Goal: Information Seeking & Learning: Learn about a topic

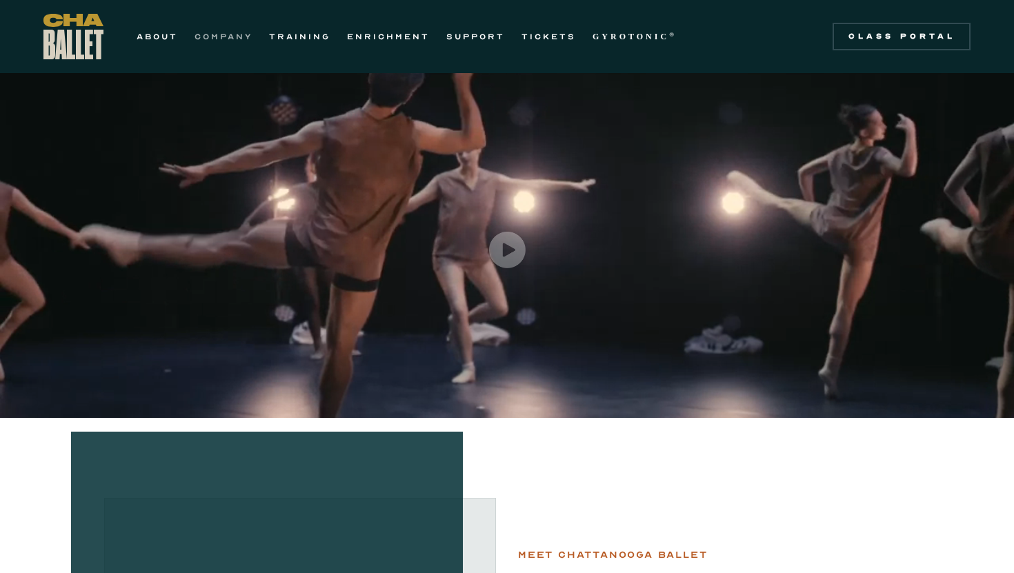
click at [234, 39] on link "COMPANY" at bounding box center [223, 36] width 58 height 17
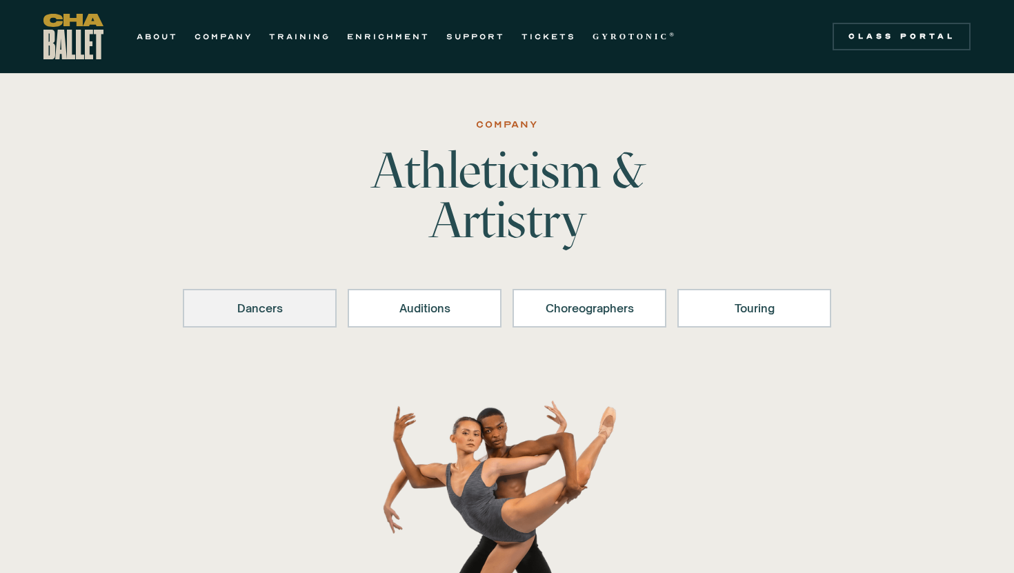
click at [282, 309] on div "Dancers" at bounding box center [260, 308] width 118 height 17
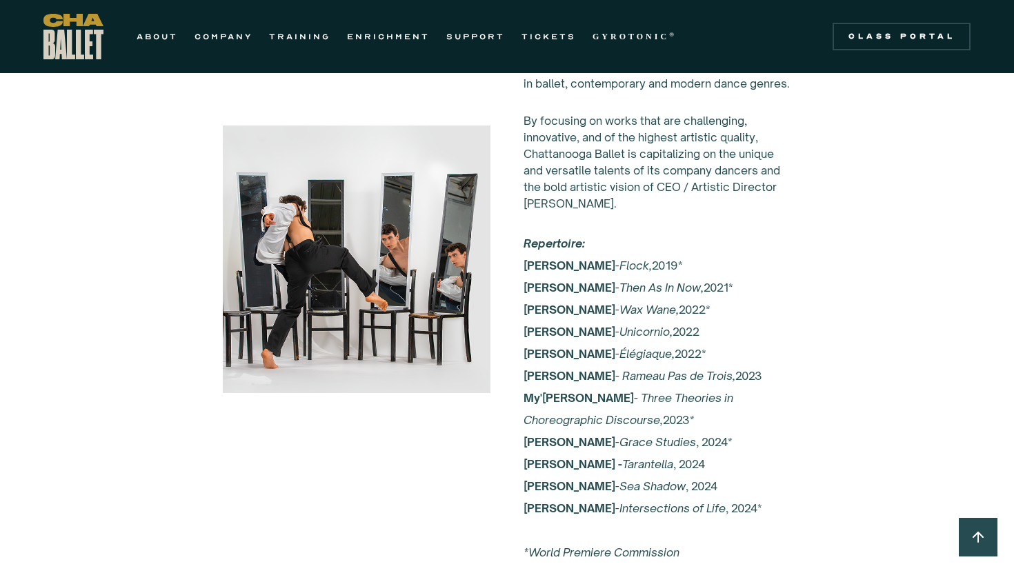
scroll to position [2658, 0]
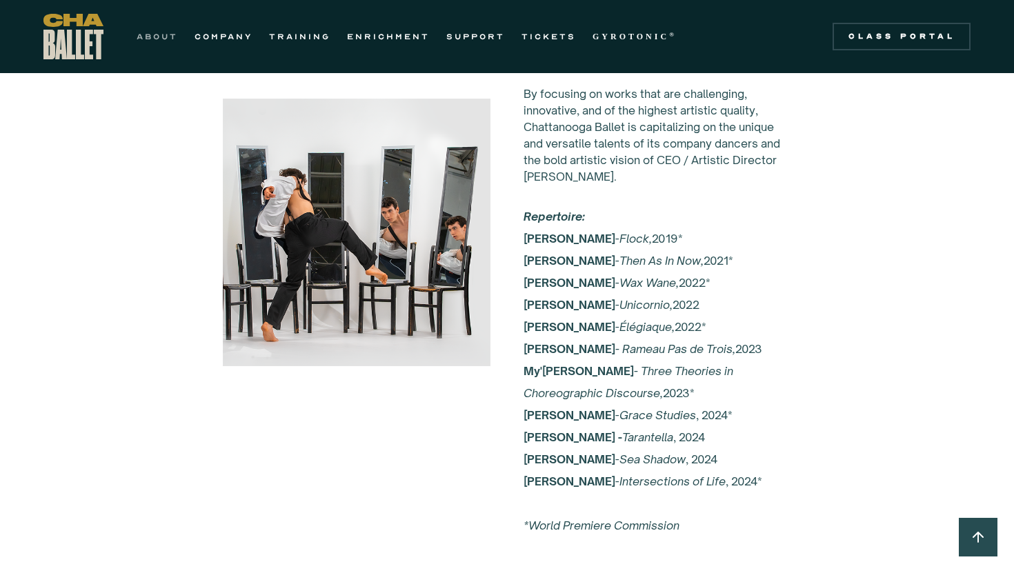
click at [168, 34] on link "ABOUT" at bounding box center [157, 36] width 41 height 17
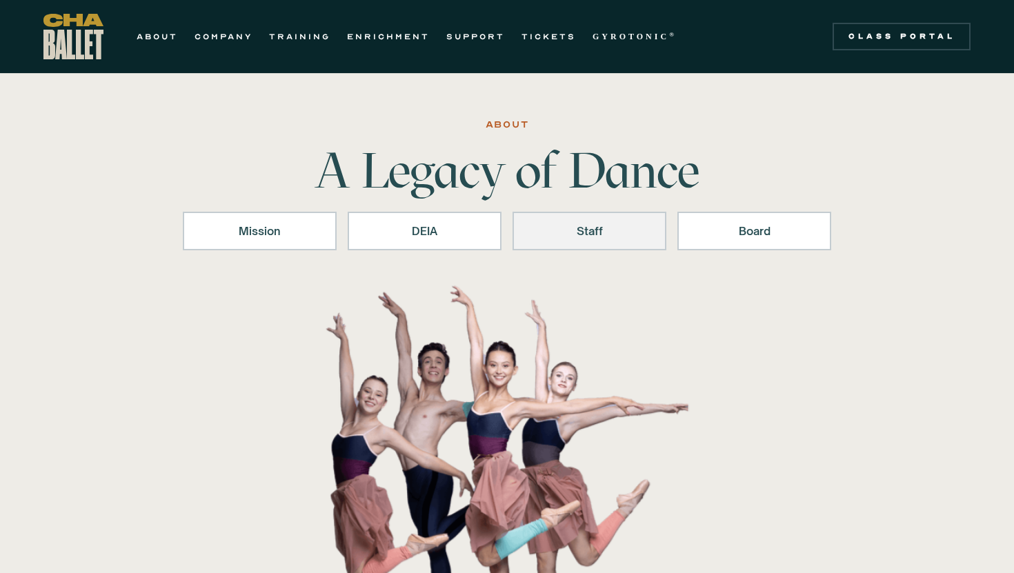
click at [614, 230] on div "Staff" at bounding box center [589, 231] width 118 height 17
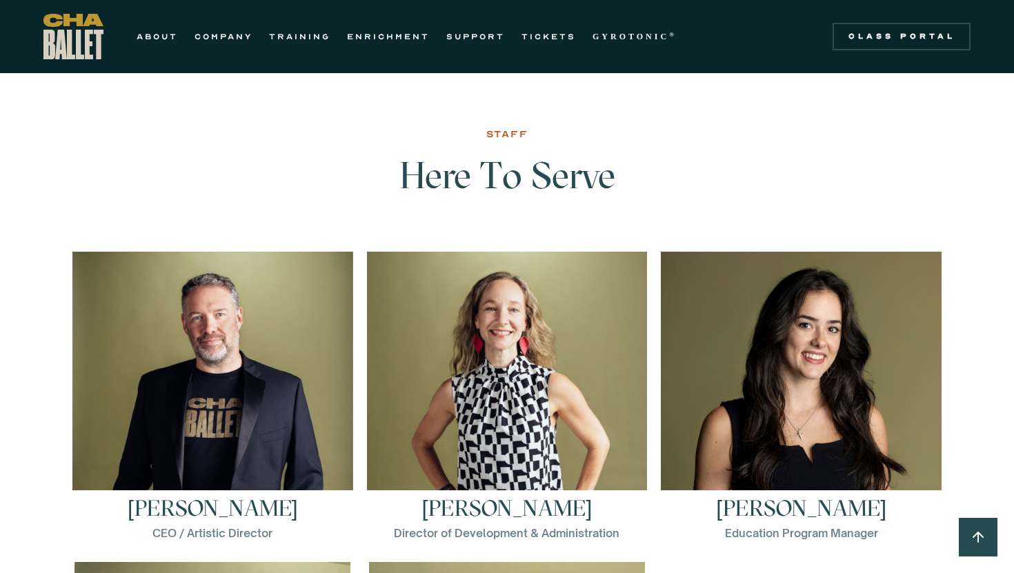
scroll to position [1825, 0]
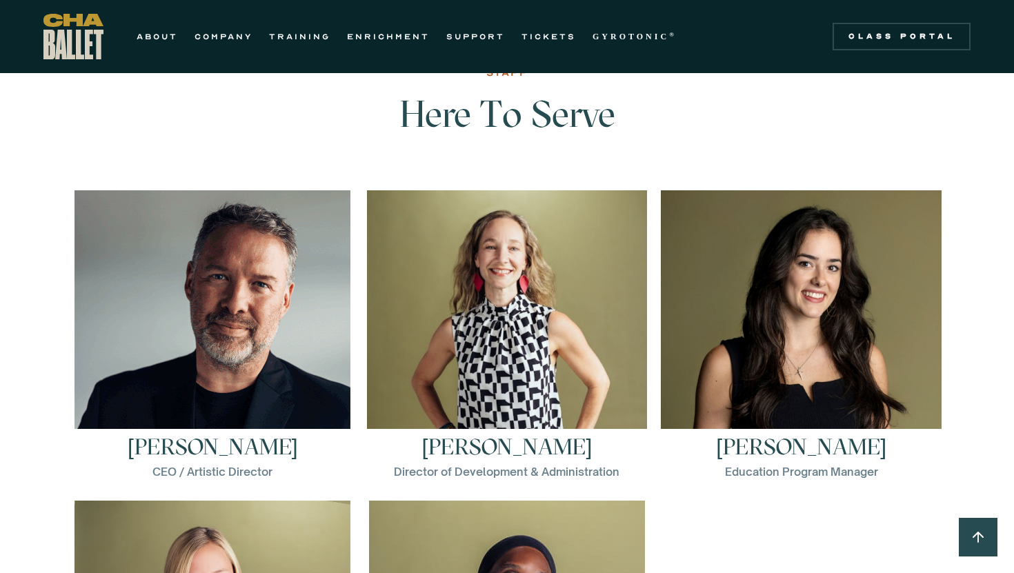
click at [262, 372] on img at bounding box center [212, 328] width 276 height 276
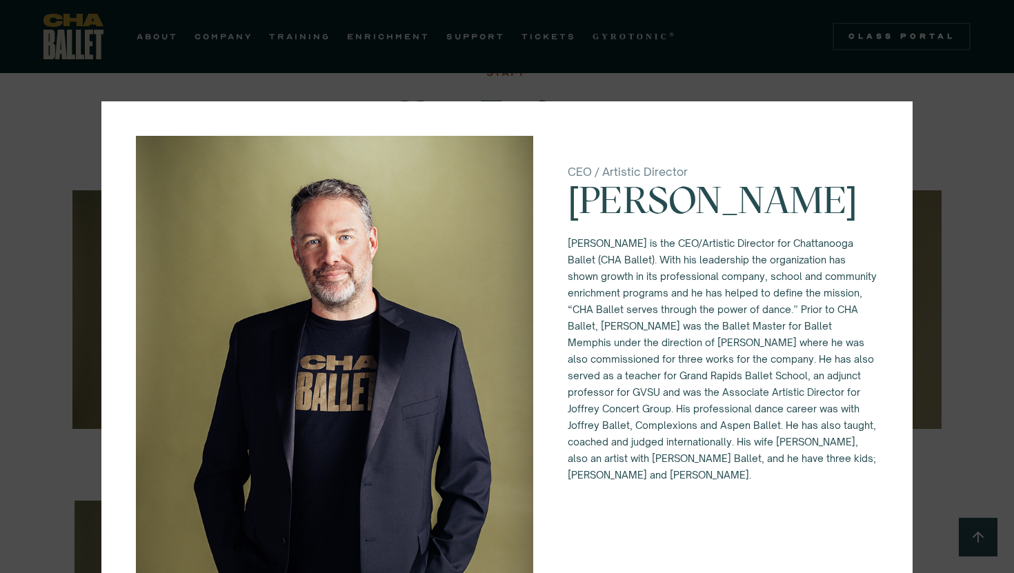
click at [498, 85] on div "CEO / Artistic Director Brian McSween Brian McSween is the CEO/Artistic Directo…" at bounding box center [507, 286] width 1014 height 573
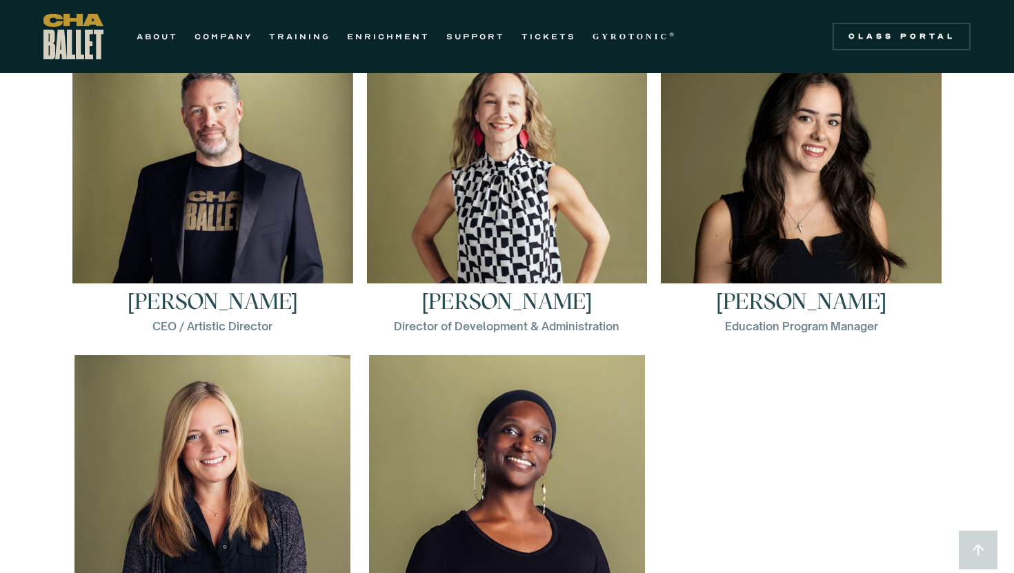
scroll to position [1971, 0]
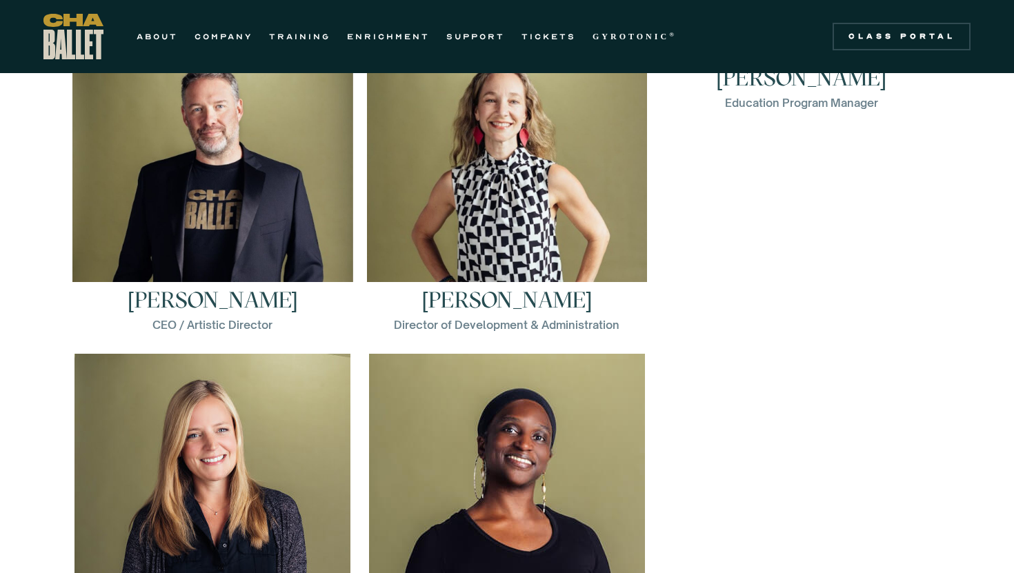
click at [828, 202] on link "Elena Bozzone Education Program Manager Elena Bozzone is a dancer and teacher f…" at bounding box center [801, 188] width 281 height 290
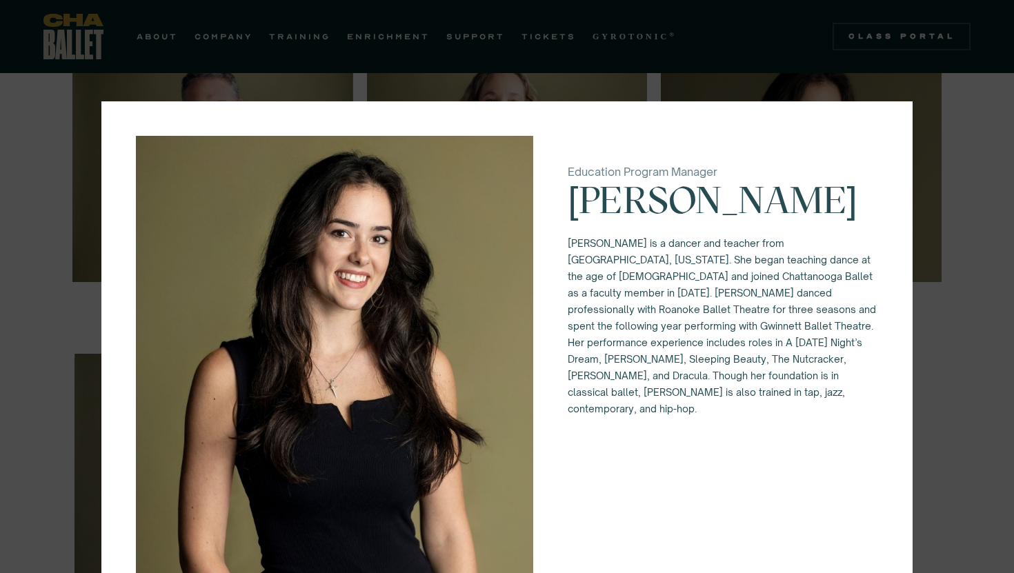
click at [517, 99] on div "Education Program Manager Elena Bozzone Elena Bozzone is a dancer and teacher f…" at bounding box center [507, 286] width 1014 height 573
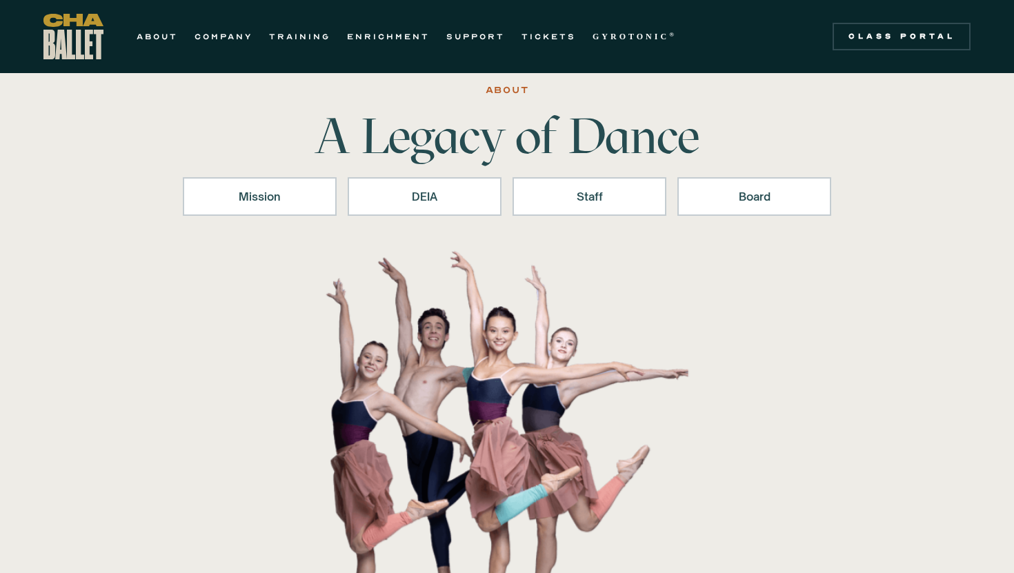
scroll to position [0, 0]
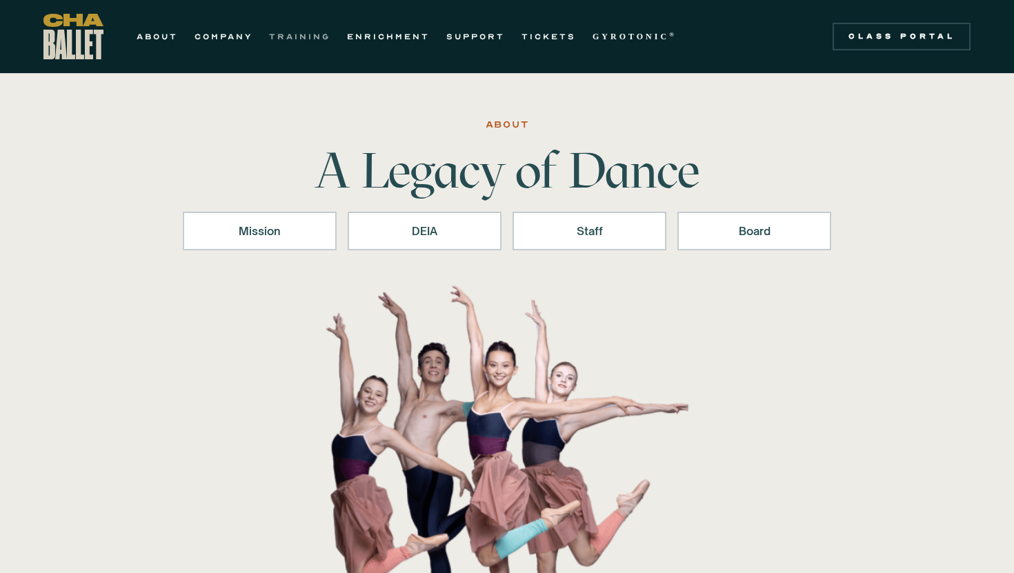
click at [297, 32] on link "TRAINING" at bounding box center [299, 36] width 61 height 17
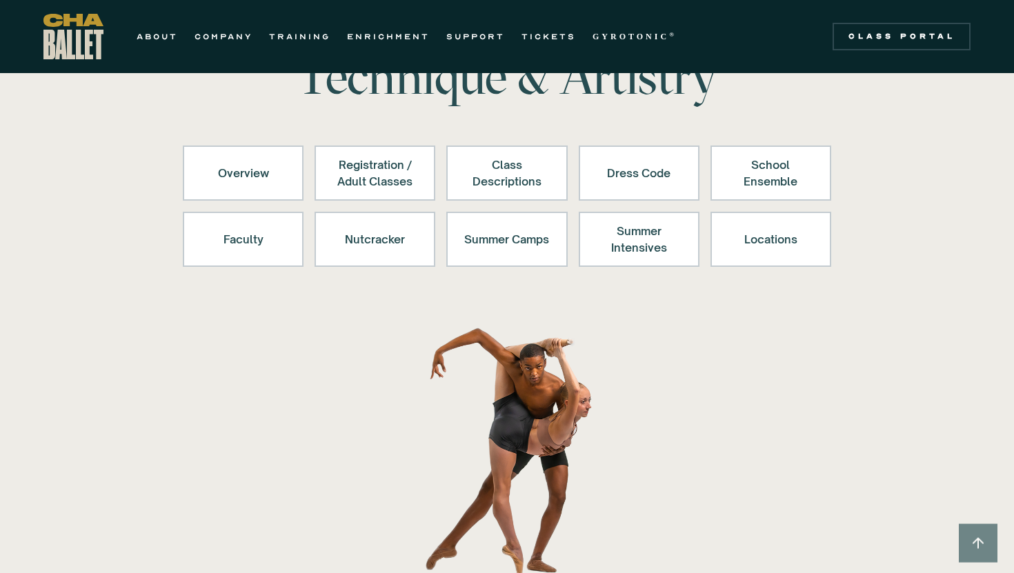
scroll to position [95, 0]
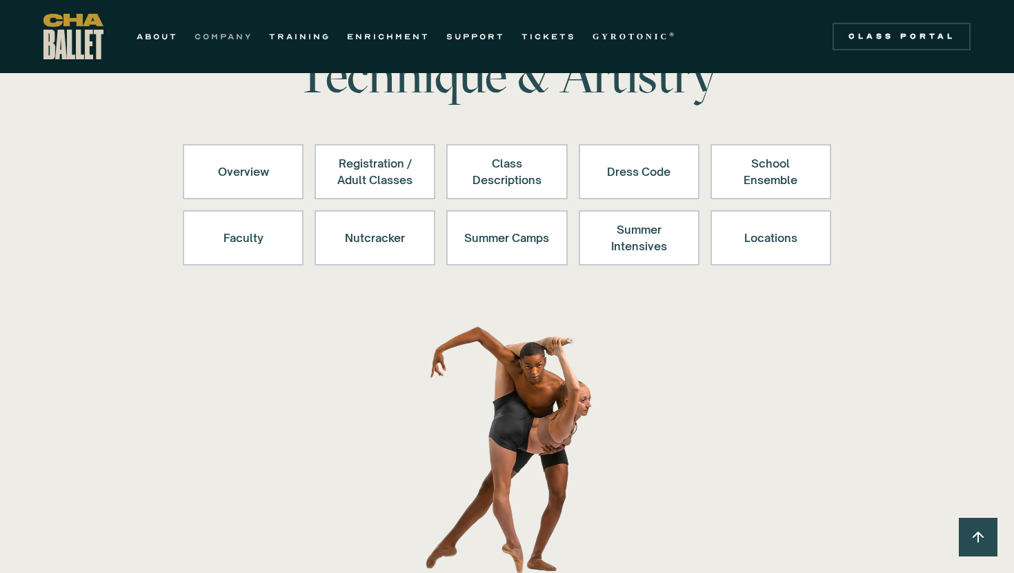
click at [226, 41] on link "COMPANY" at bounding box center [223, 36] width 58 height 17
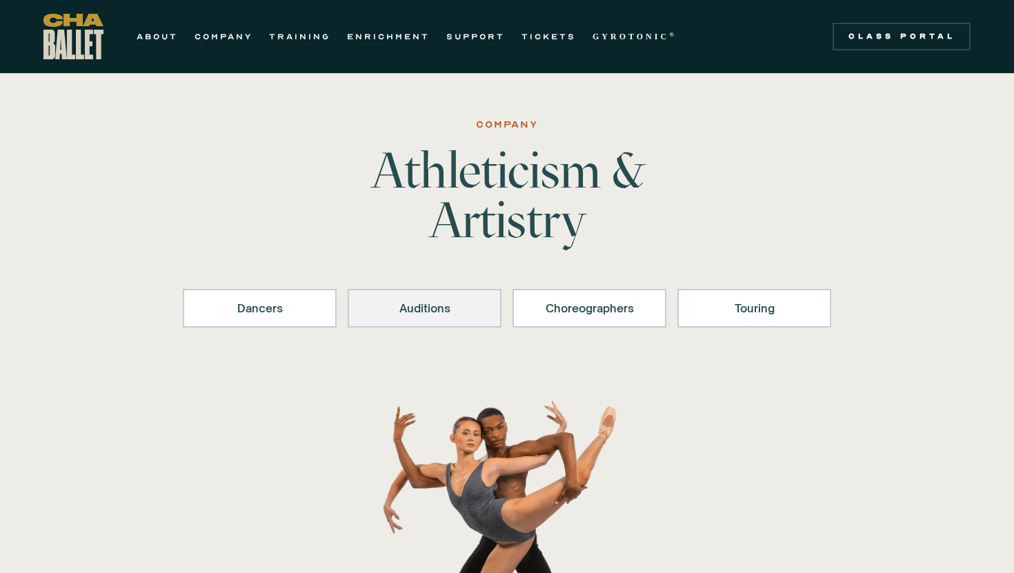
click at [441, 301] on div "Auditions" at bounding box center [424, 308] width 118 height 17
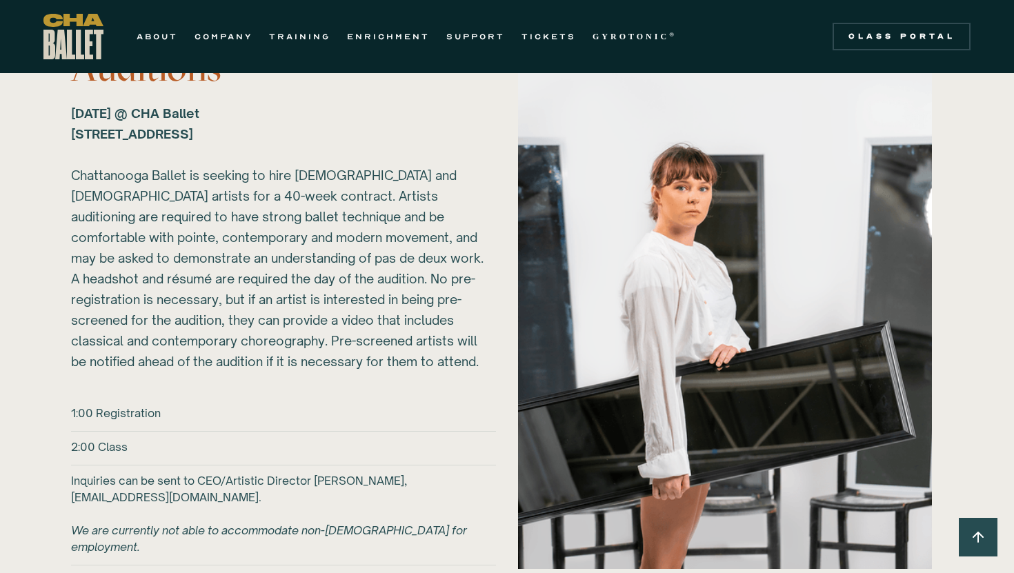
scroll to position [1878, 0]
